Goal: Transaction & Acquisition: Book appointment/travel/reservation

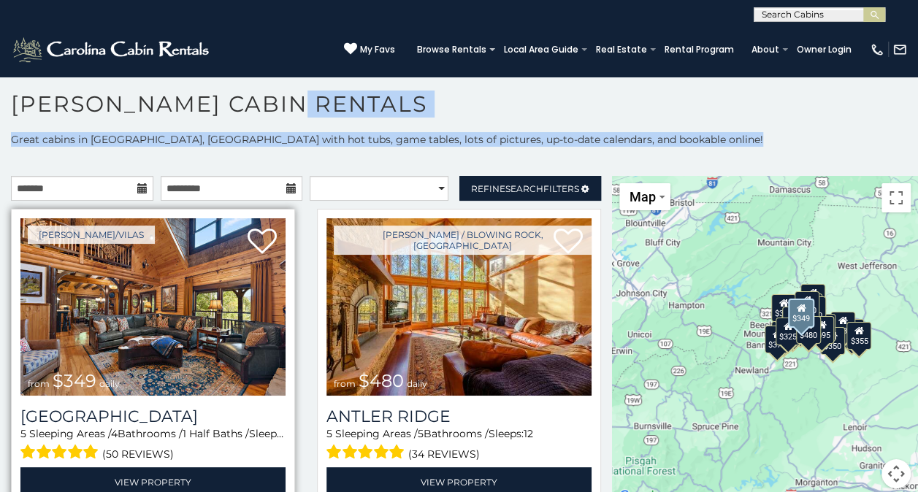
click at [150, 281] on img at bounding box center [152, 306] width 265 height 177
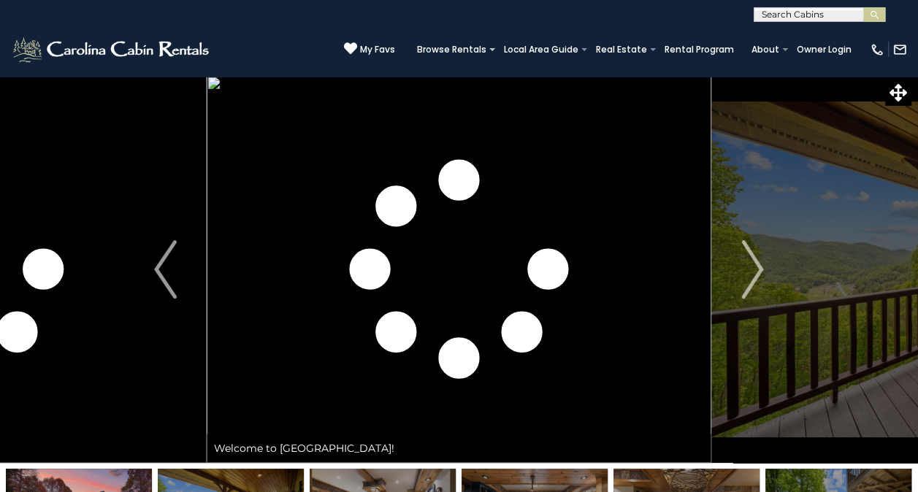
click at [759, 268] on img "Next" at bounding box center [752, 269] width 22 height 58
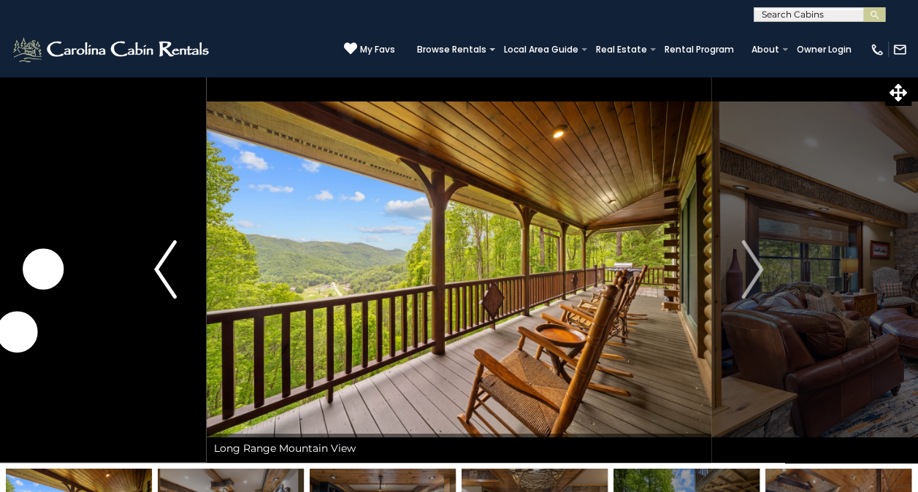
click at [162, 268] on img "Previous" at bounding box center [165, 269] width 22 height 58
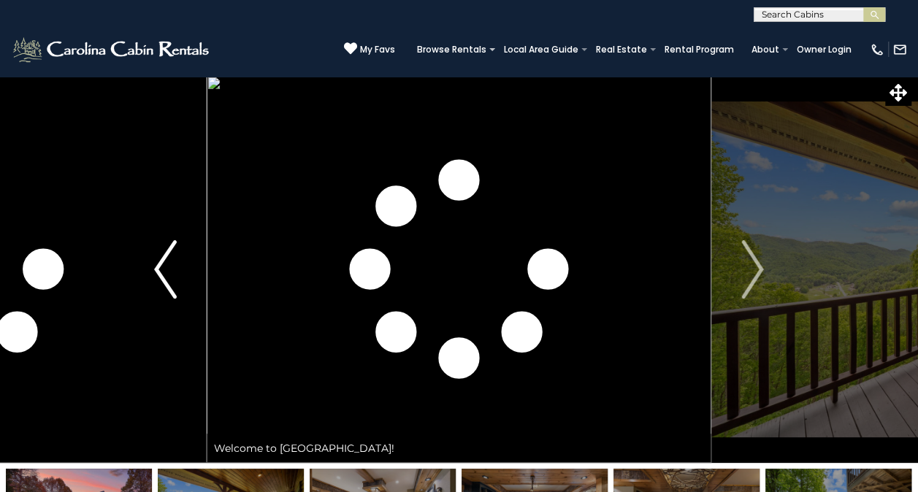
click at [162, 268] on img "Previous" at bounding box center [165, 269] width 22 height 58
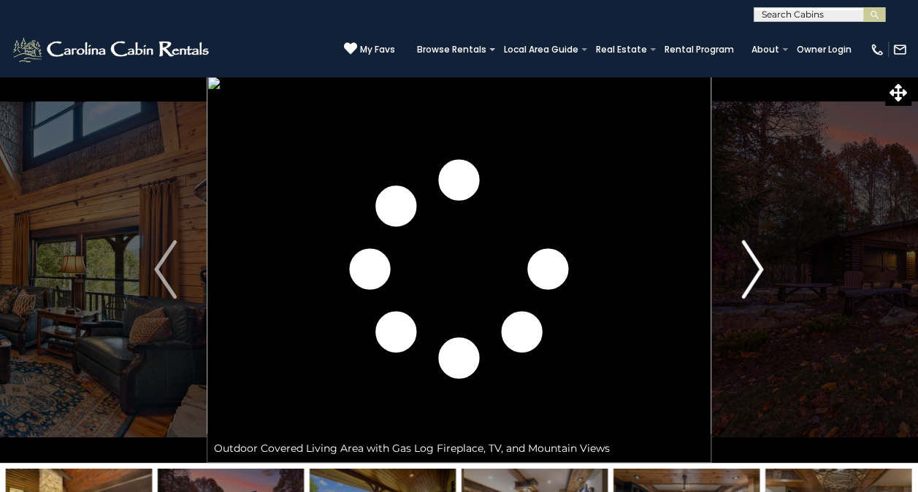
click at [749, 277] on img "Next" at bounding box center [752, 269] width 22 height 58
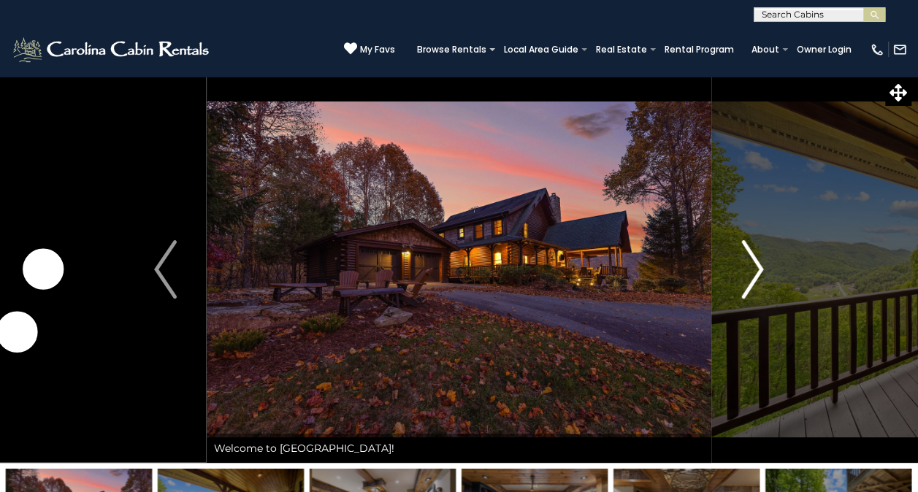
click at [749, 277] on img "Next" at bounding box center [752, 269] width 22 height 58
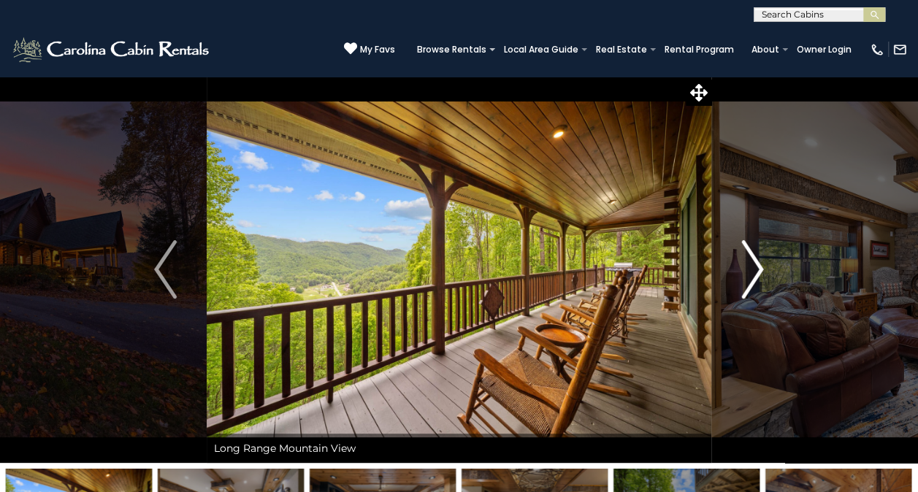
click at [749, 277] on img "Next" at bounding box center [752, 269] width 22 height 58
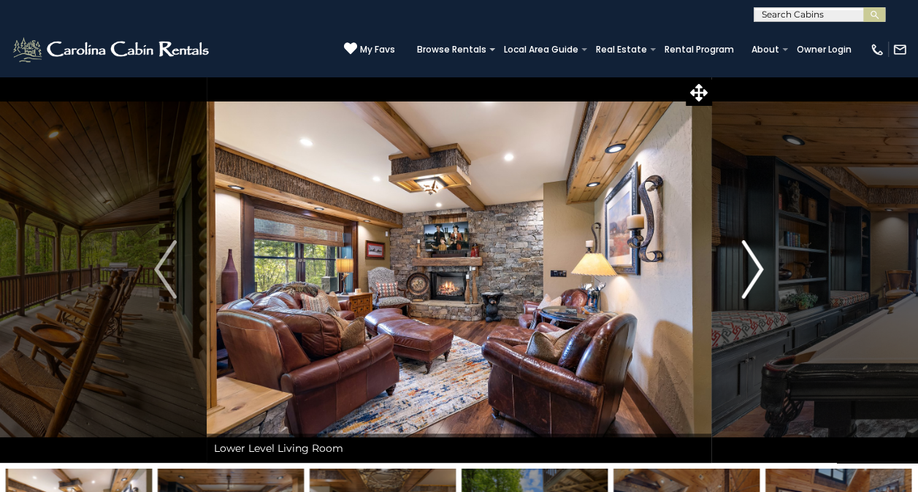
click at [749, 277] on img "Next" at bounding box center [752, 269] width 22 height 58
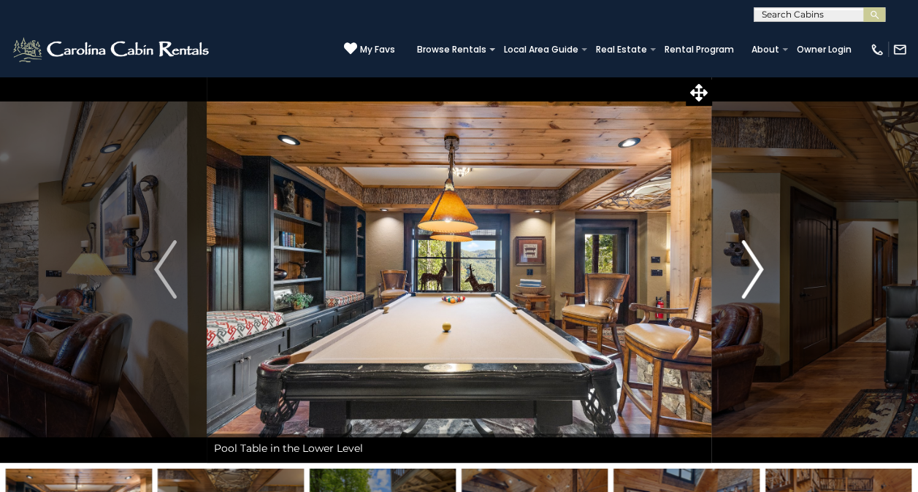
click at [749, 277] on img "Next" at bounding box center [752, 269] width 22 height 58
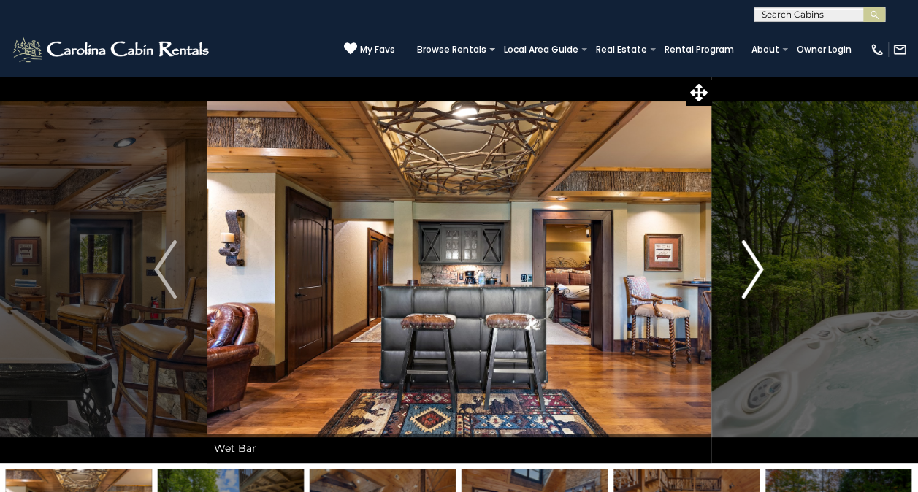
click at [749, 277] on img "Next" at bounding box center [752, 269] width 22 height 58
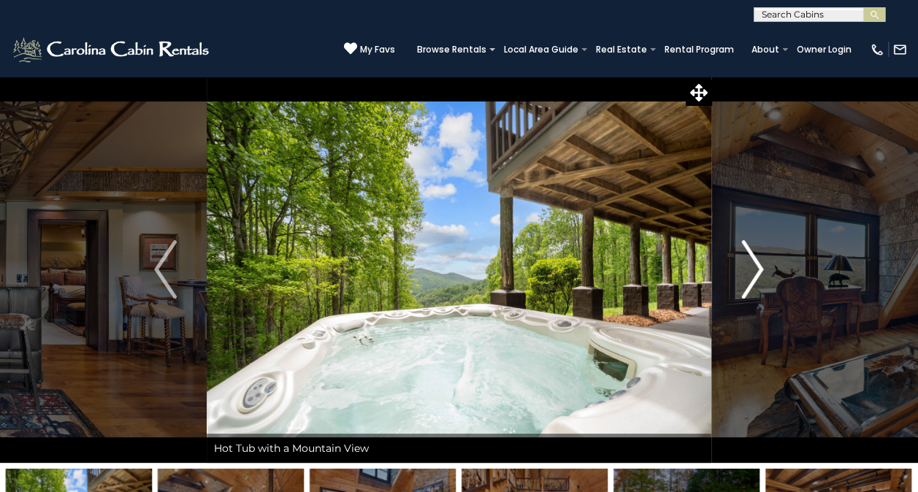
click at [749, 277] on img "Next" at bounding box center [752, 269] width 22 height 58
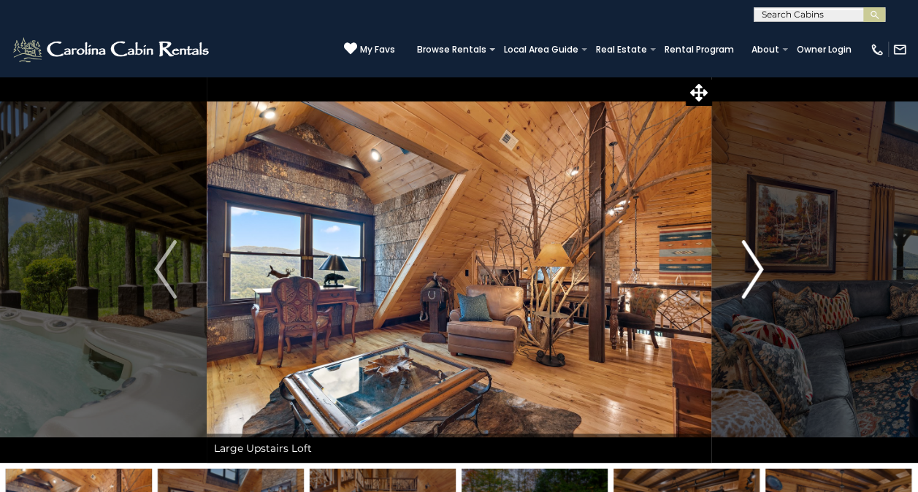
click at [749, 277] on img "Next" at bounding box center [752, 269] width 22 height 58
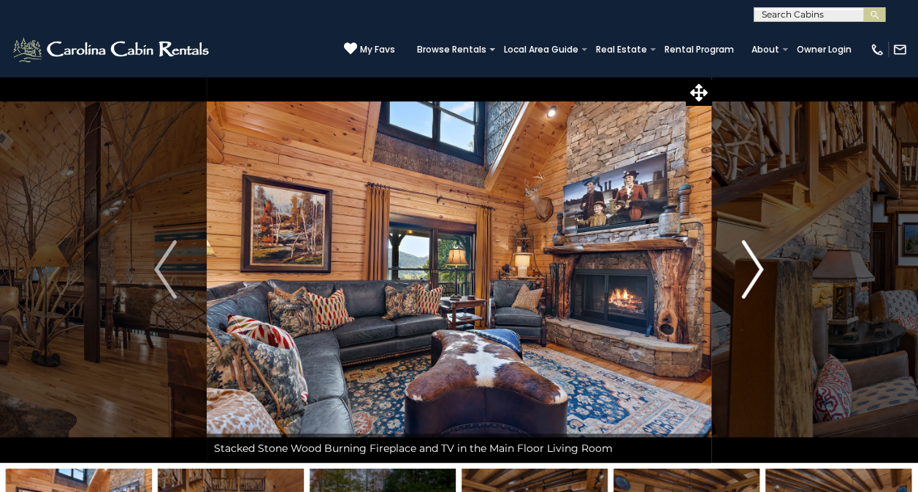
click at [754, 280] on img "Next" at bounding box center [752, 269] width 22 height 58
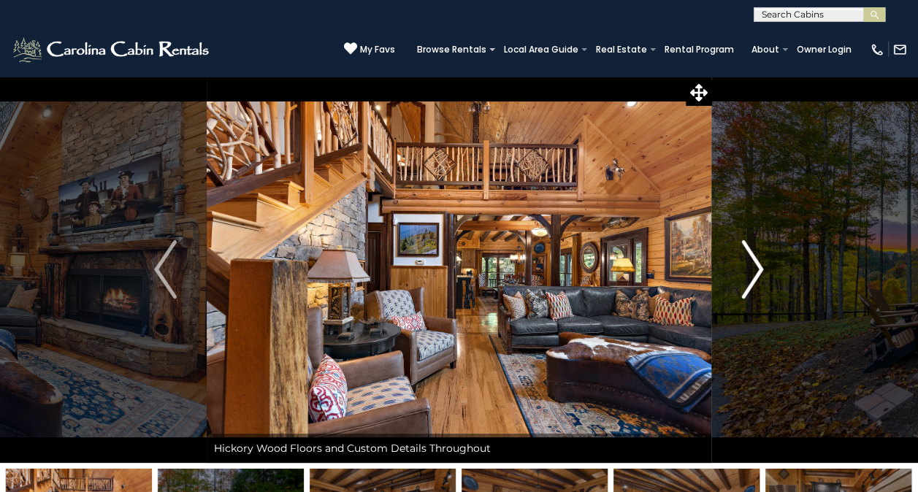
click at [754, 280] on img "Next" at bounding box center [752, 269] width 22 height 58
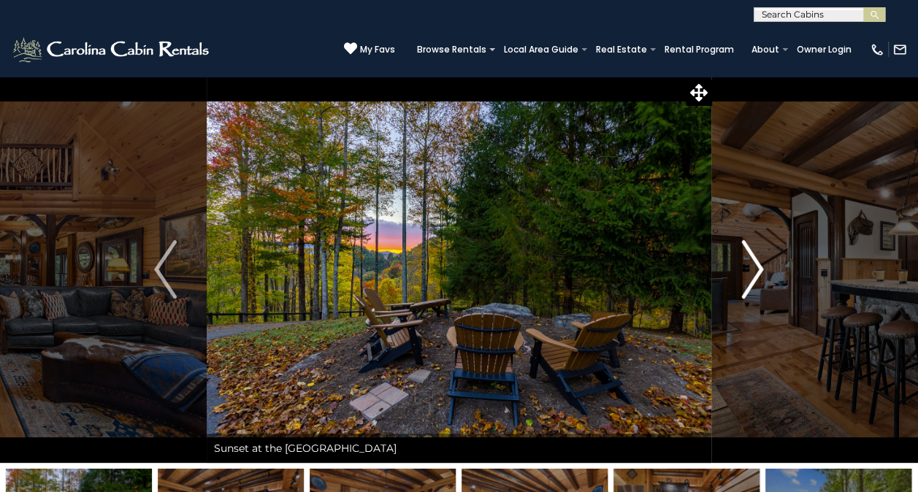
click at [754, 280] on img "Next" at bounding box center [752, 269] width 22 height 58
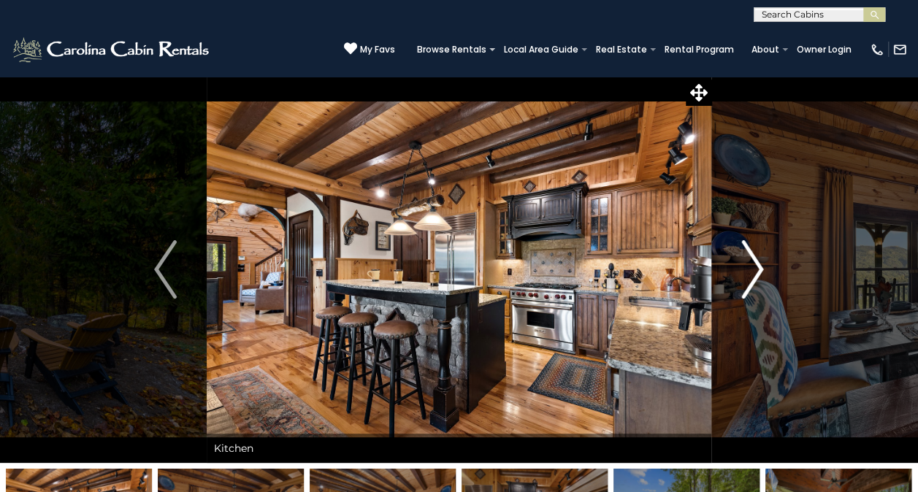
click at [754, 280] on img "Next" at bounding box center [752, 269] width 22 height 58
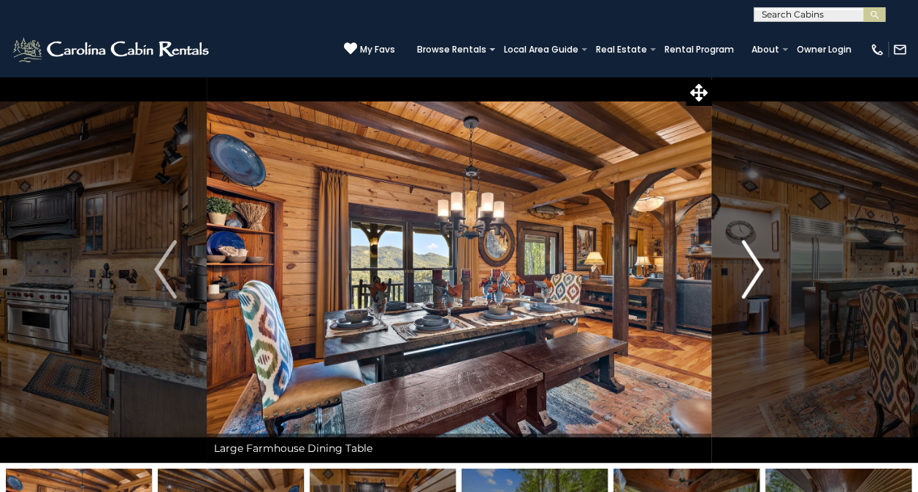
click at [754, 280] on img "Next" at bounding box center [752, 269] width 22 height 58
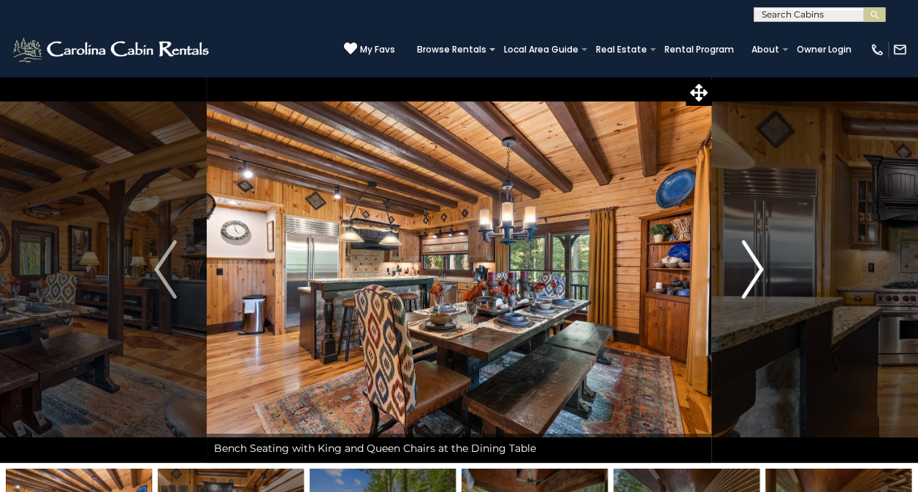
click at [754, 280] on img "Next" at bounding box center [752, 269] width 22 height 58
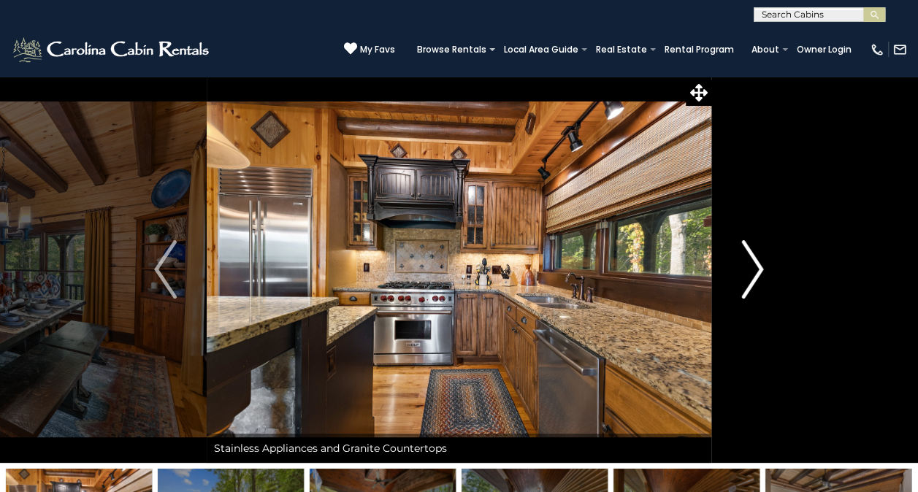
click at [754, 280] on img "Next" at bounding box center [752, 269] width 22 height 58
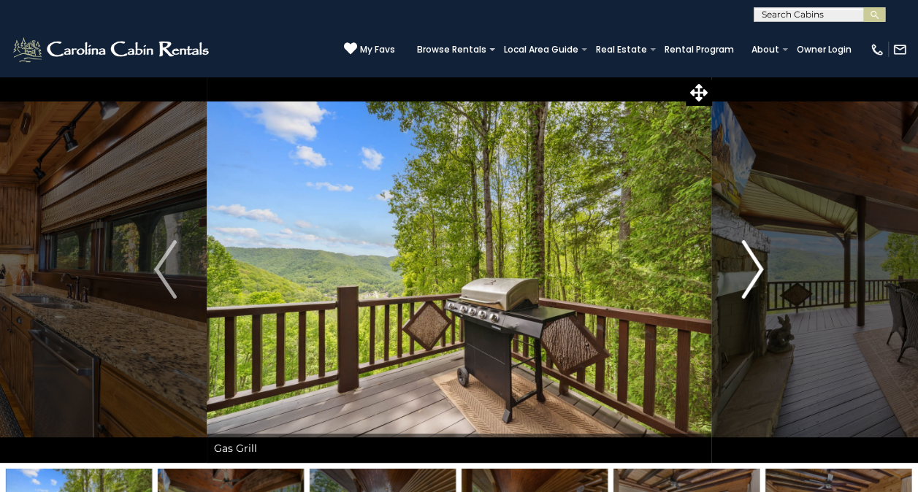
click at [754, 280] on img "Next" at bounding box center [752, 269] width 22 height 58
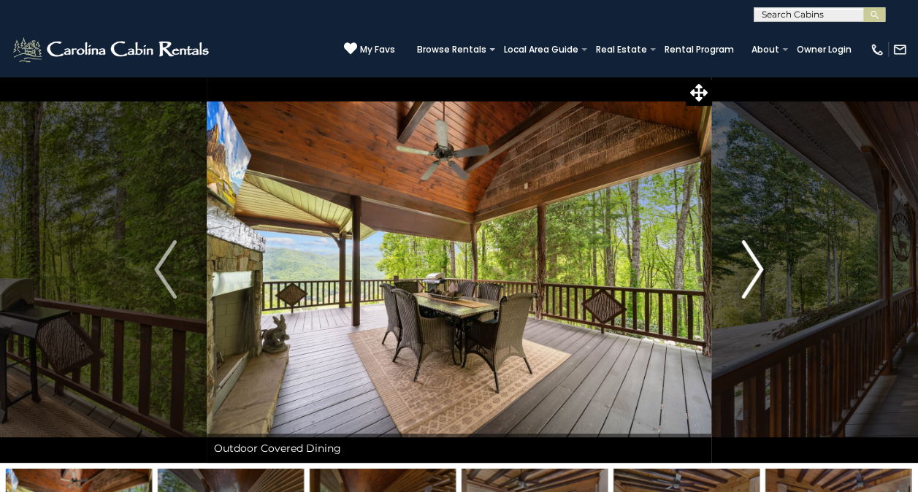
click at [754, 280] on img "Next" at bounding box center [752, 269] width 22 height 58
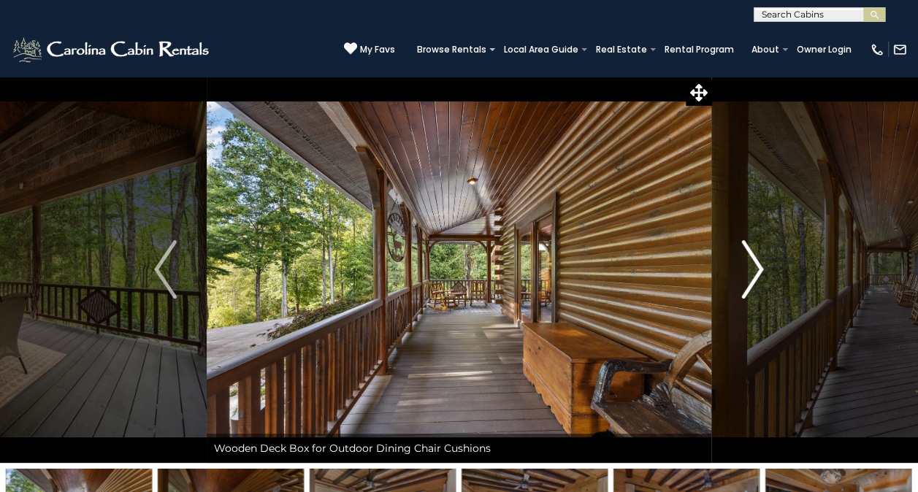
click at [754, 280] on img "Next" at bounding box center [752, 269] width 22 height 58
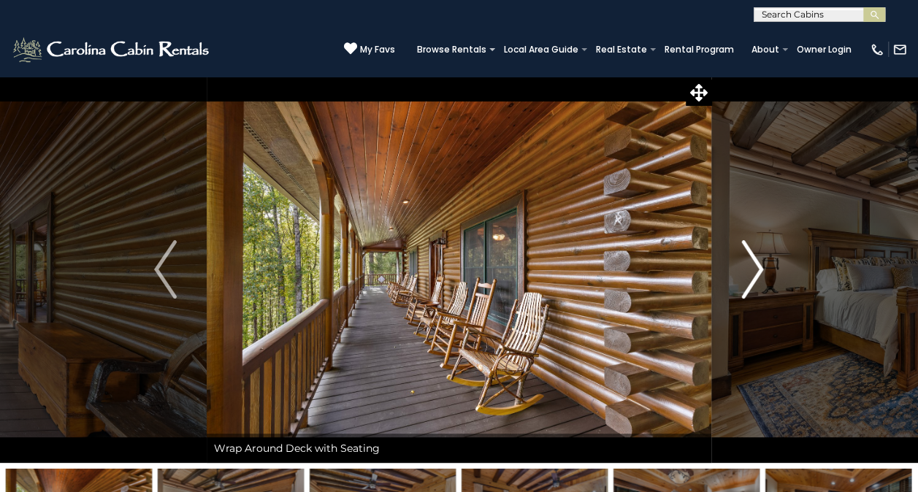
click at [754, 280] on img "Next" at bounding box center [752, 269] width 22 height 58
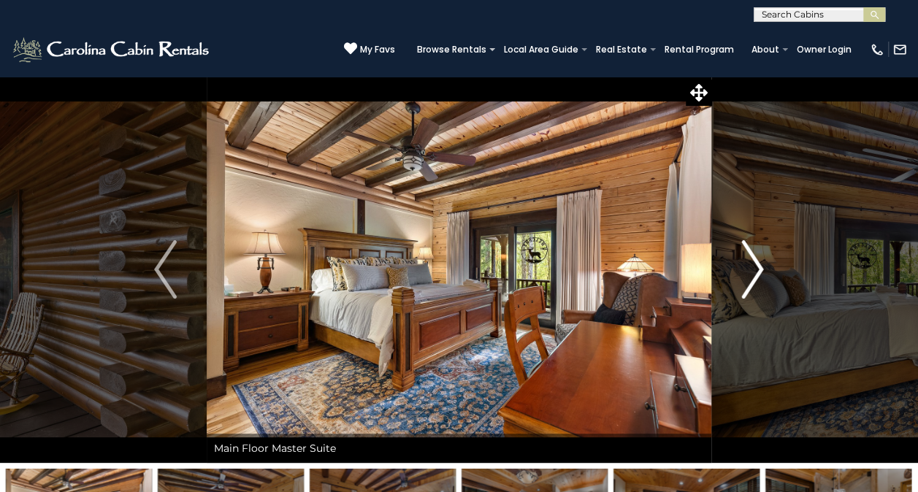
click at [754, 280] on img "Next" at bounding box center [752, 269] width 22 height 58
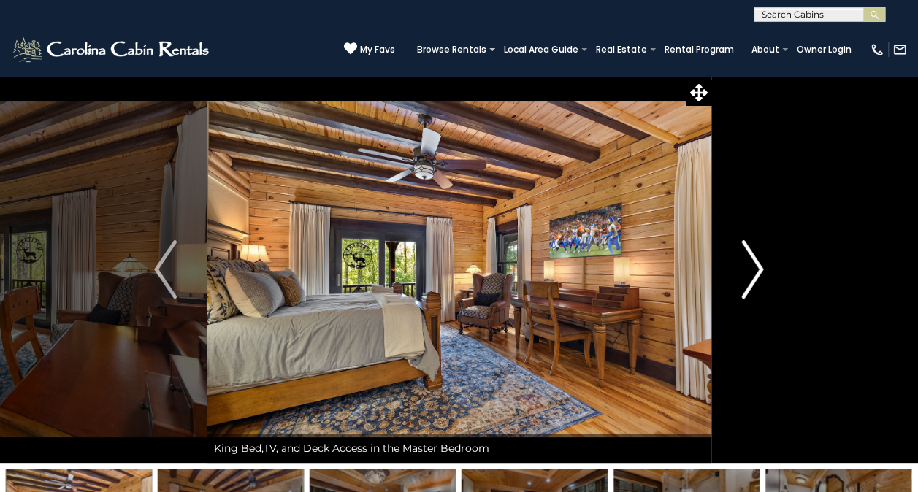
click at [754, 280] on img "Next" at bounding box center [752, 269] width 22 height 58
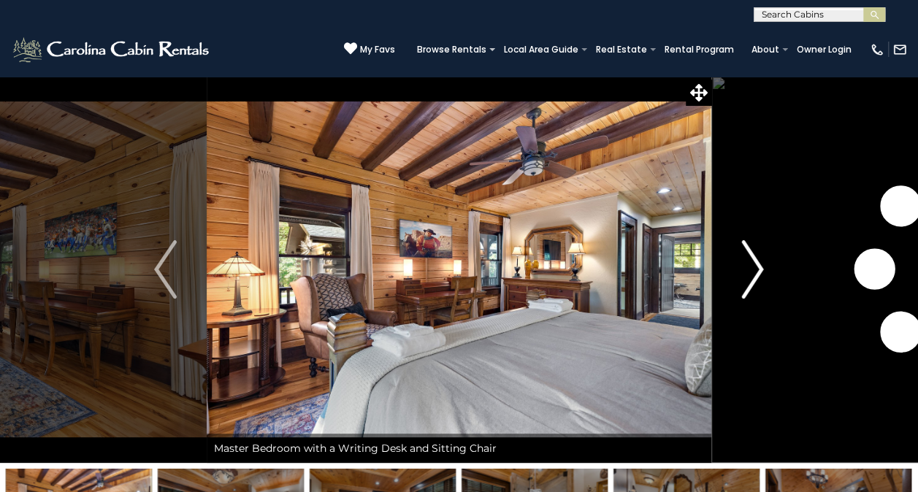
click at [754, 280] on img "Next" at bounding box center [752, 269] width 22 height 58
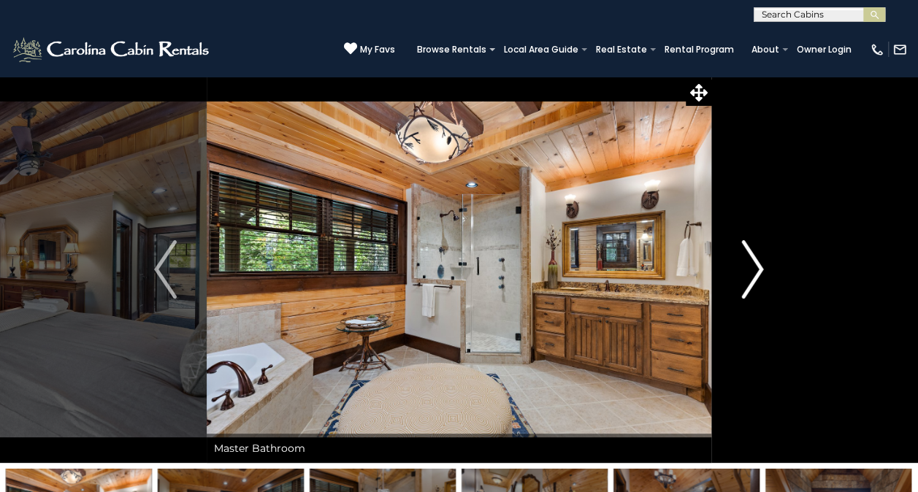
click at [754, 280] on img "Next" at bounding box center [752, 269] width 22 height 58
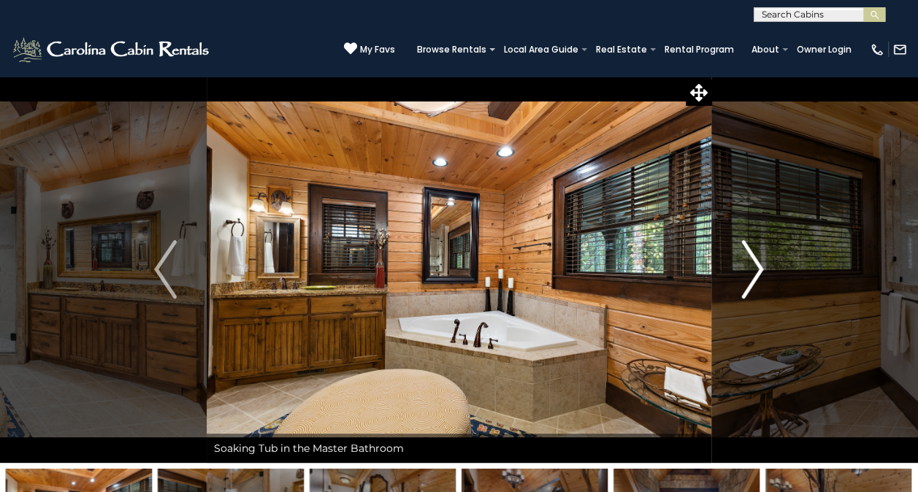
click at [754, 280] on img "Next" at bounding box center [752, 269] width 22 height 58
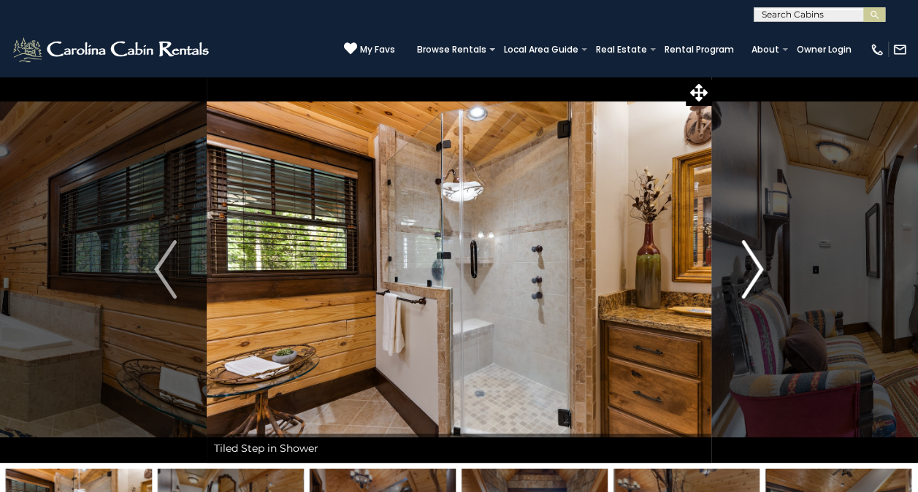
click at [754, 280] on img "Next" at bounding box center [752, 269] width 22 height 58
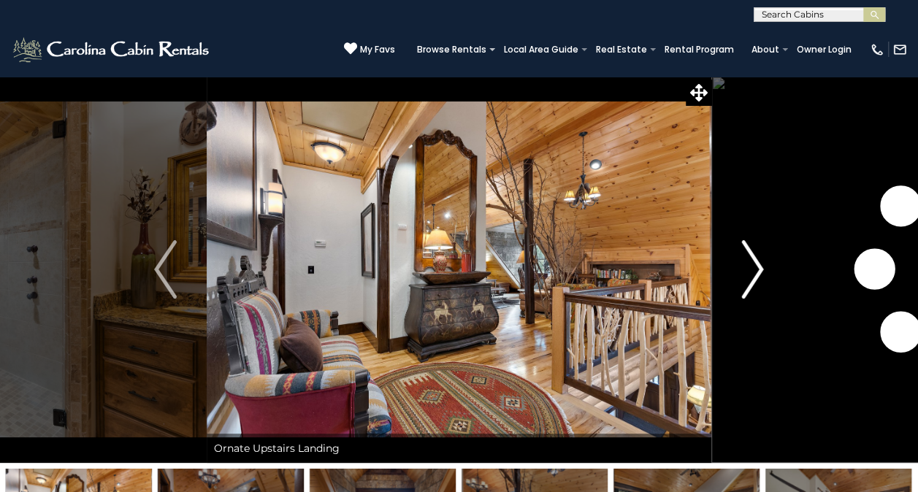
click at [754, 280] on img "Next" at bounding box center [752, 269] width 22 height 58
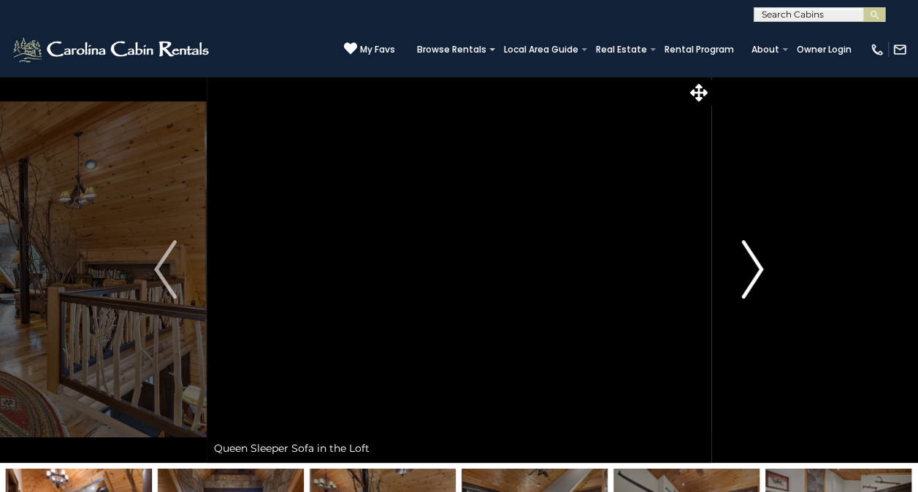
click at [758, 283] on img "Next" at bounding box center [752, 269] width 22 height 58
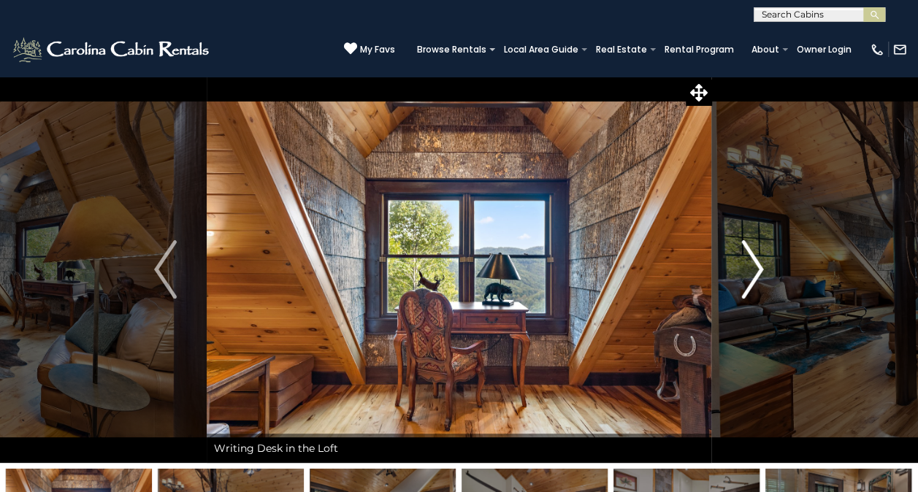
click at [758, 283] on img "Next" at bounding box center [752, 269] width 22 height 58
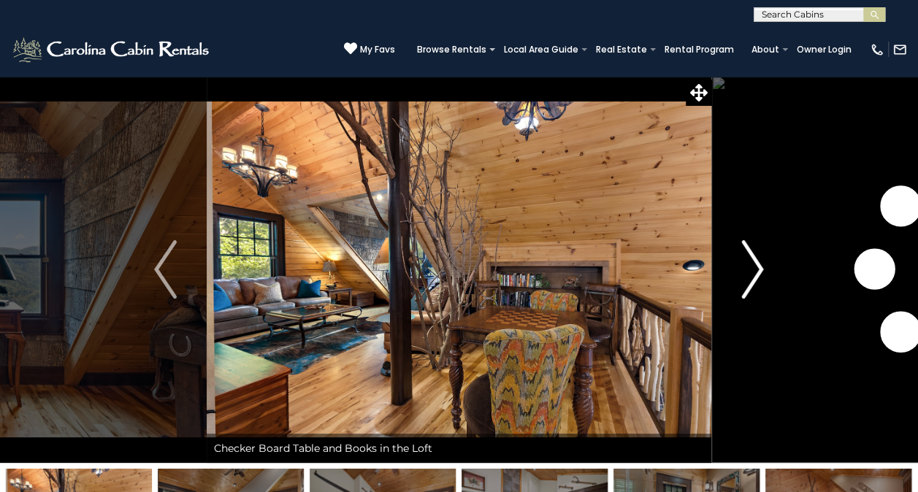
click at [758, 283] on img "Next" at bounding box center [752, 269] width 22 height 58
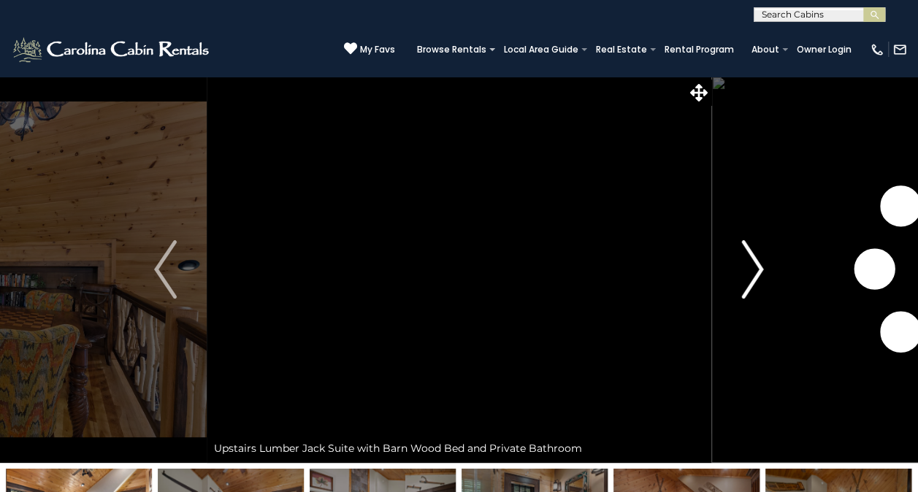
click at [758, 283] on img "Next" at bounding box center [752, 269] width 22 height 58
